Goal: Book appointment/travel/reservation

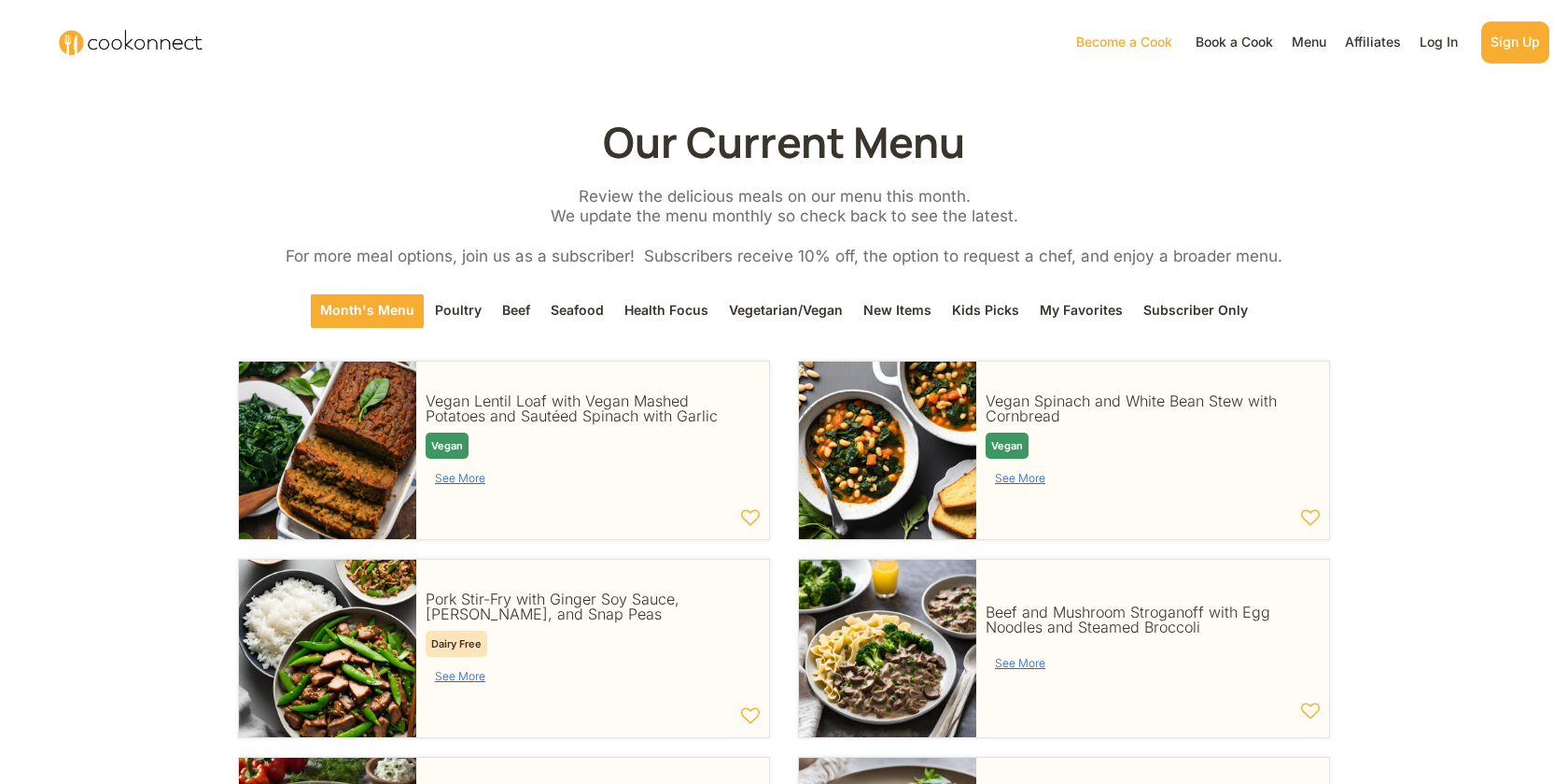
click at [1219, 42] on div "Book a Cook" at bounding box center [1235, 41] width 87 height 22
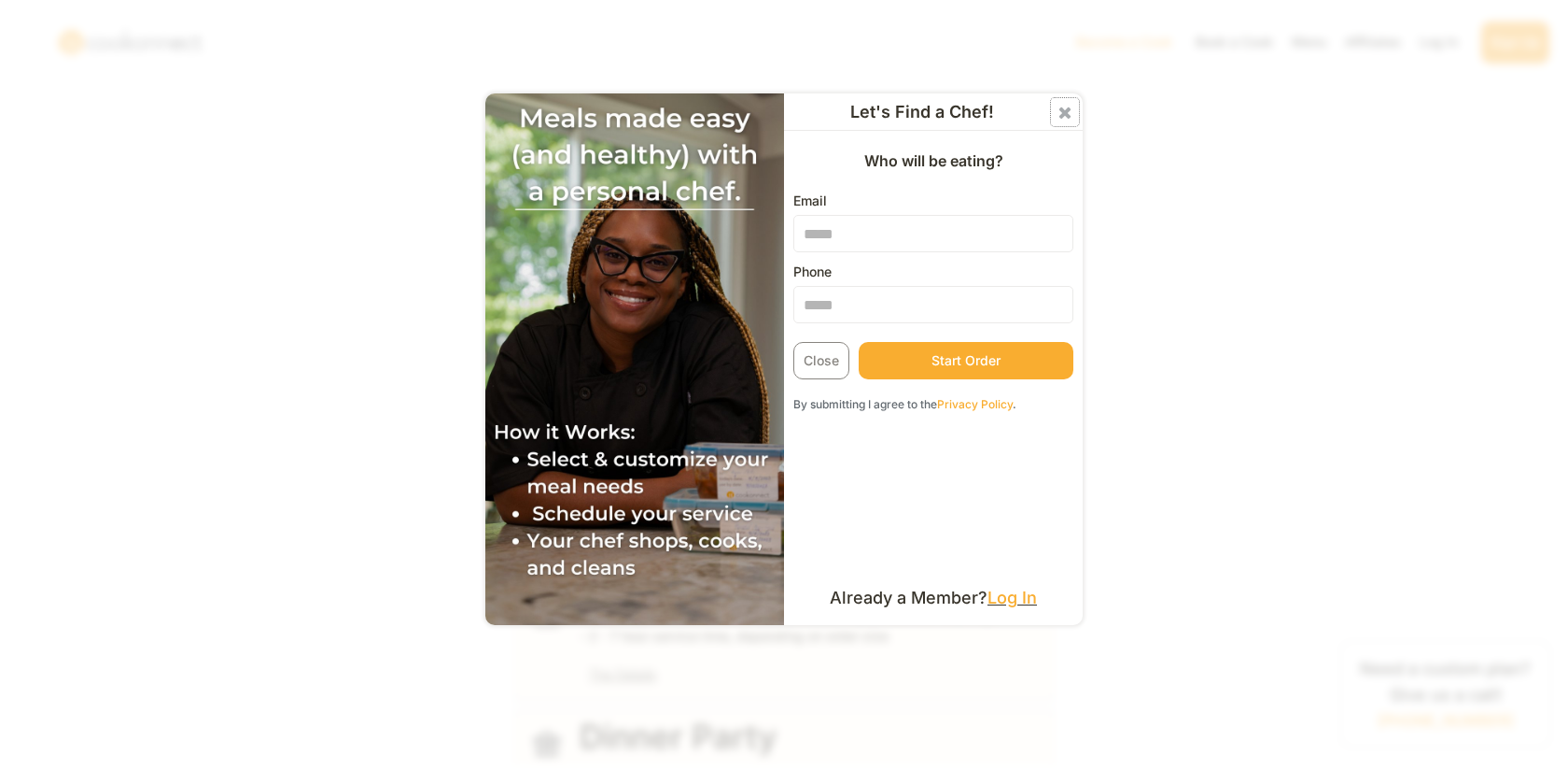
click at [1066, 108] on use at bounding box center [1065, 112] width 12 height 12
